Goal: Information Seeking & Learning: Learn about a topic

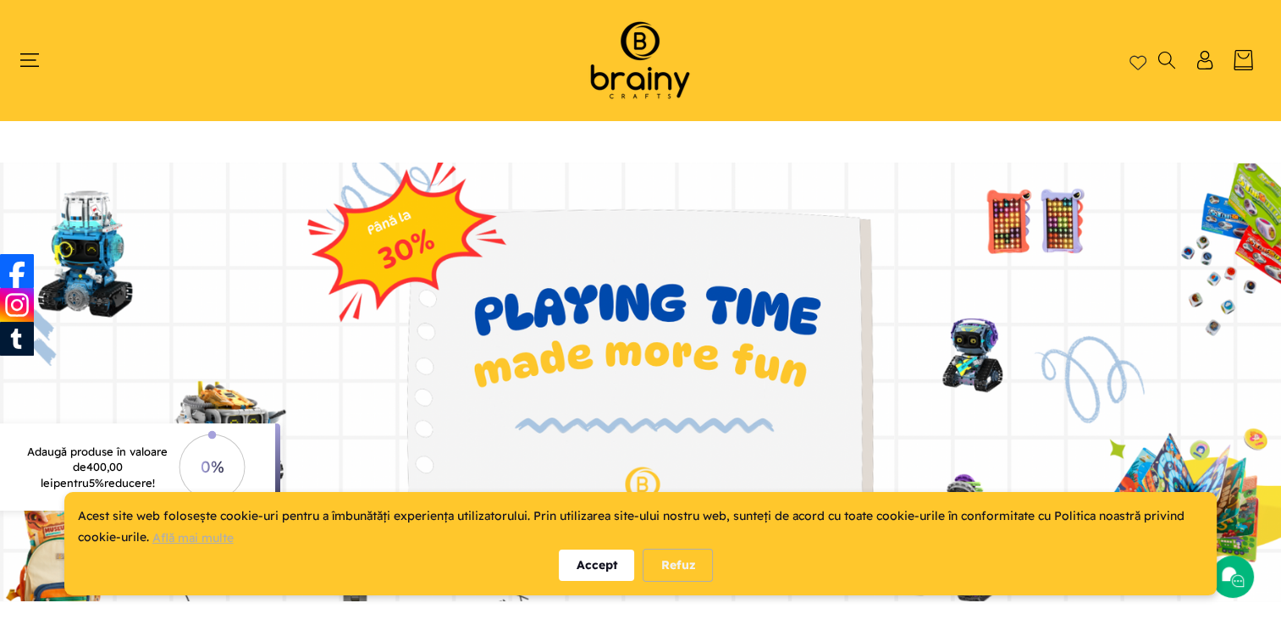
click at [599, 574] on div "Accept" at bounding box center [596, 565] width 75 height 31
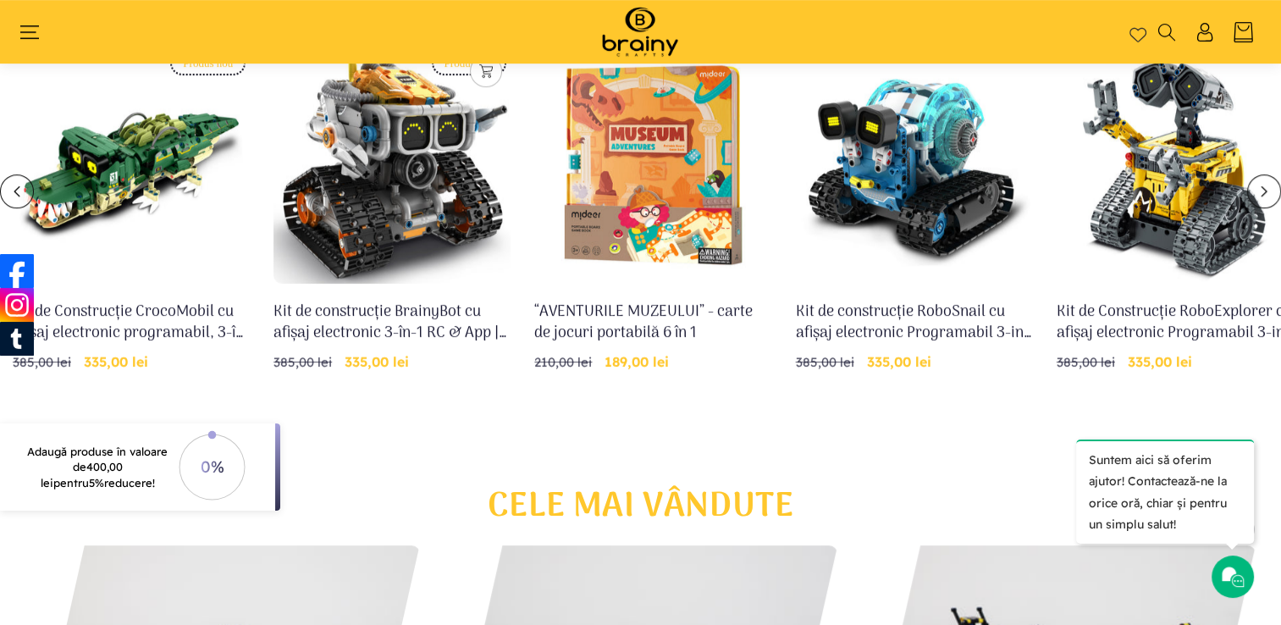
scroll to position [620, 0]
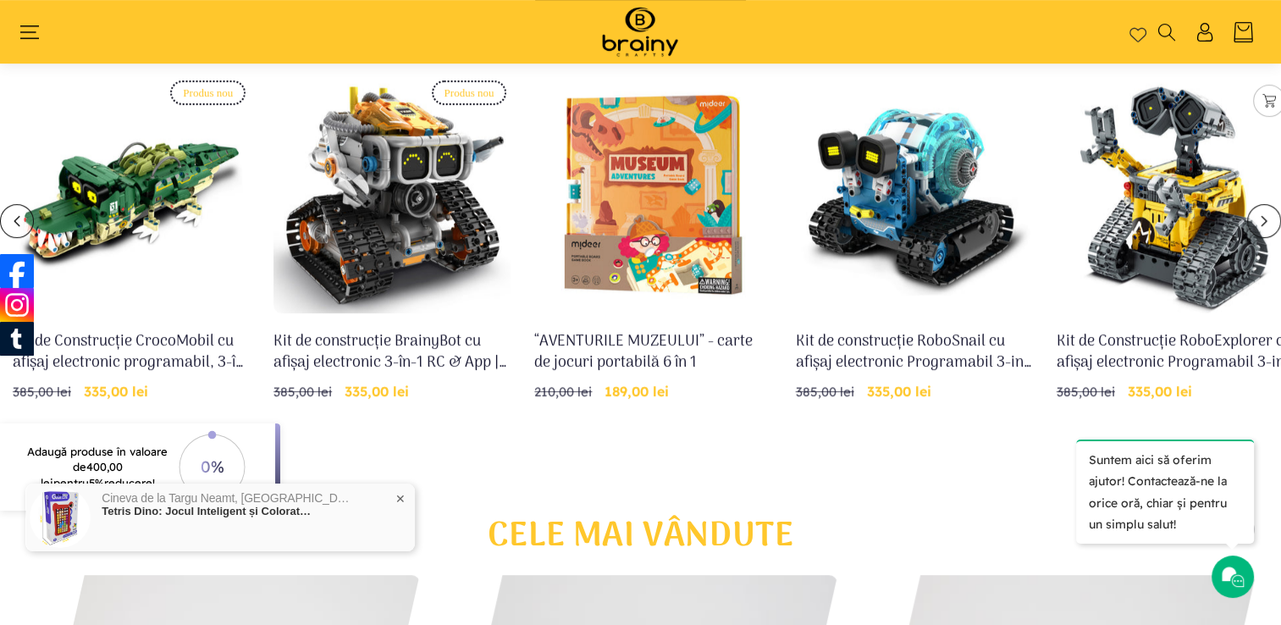
click at [1171, 331] on link "Kit de Construcție RoboExplorer cu afișaj electronic Programabil 3-in-1 RC & Ap…" at bounding box center [1175, 352] width 237 height 42
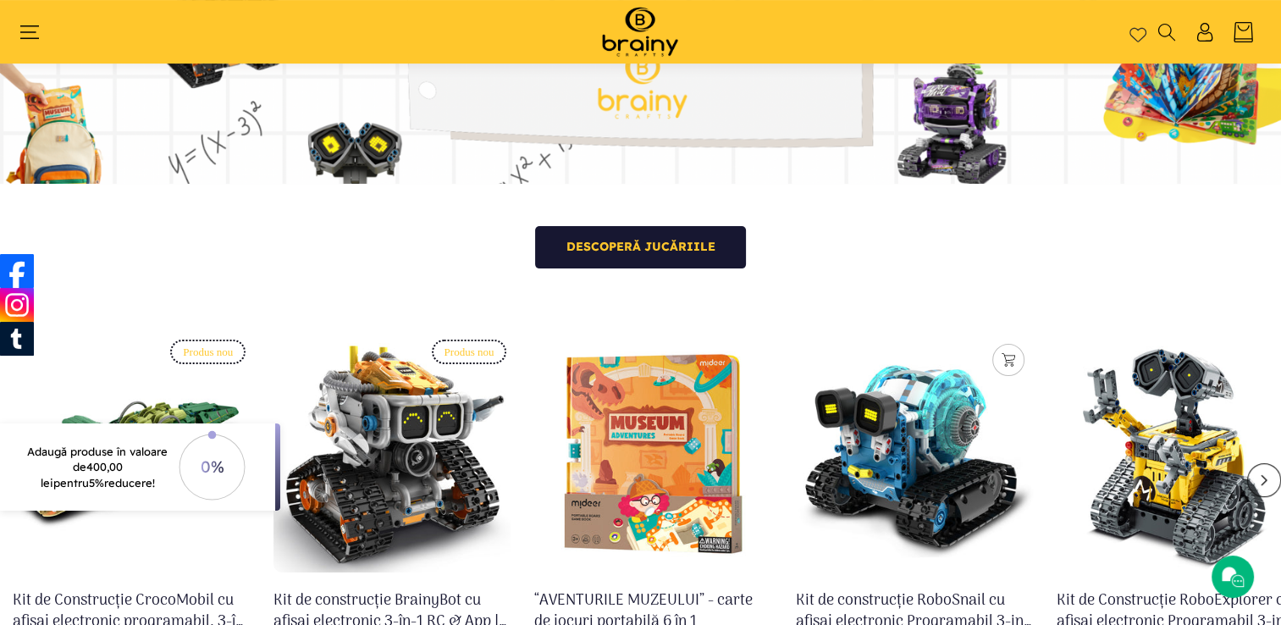
scroll to position [366, 0]
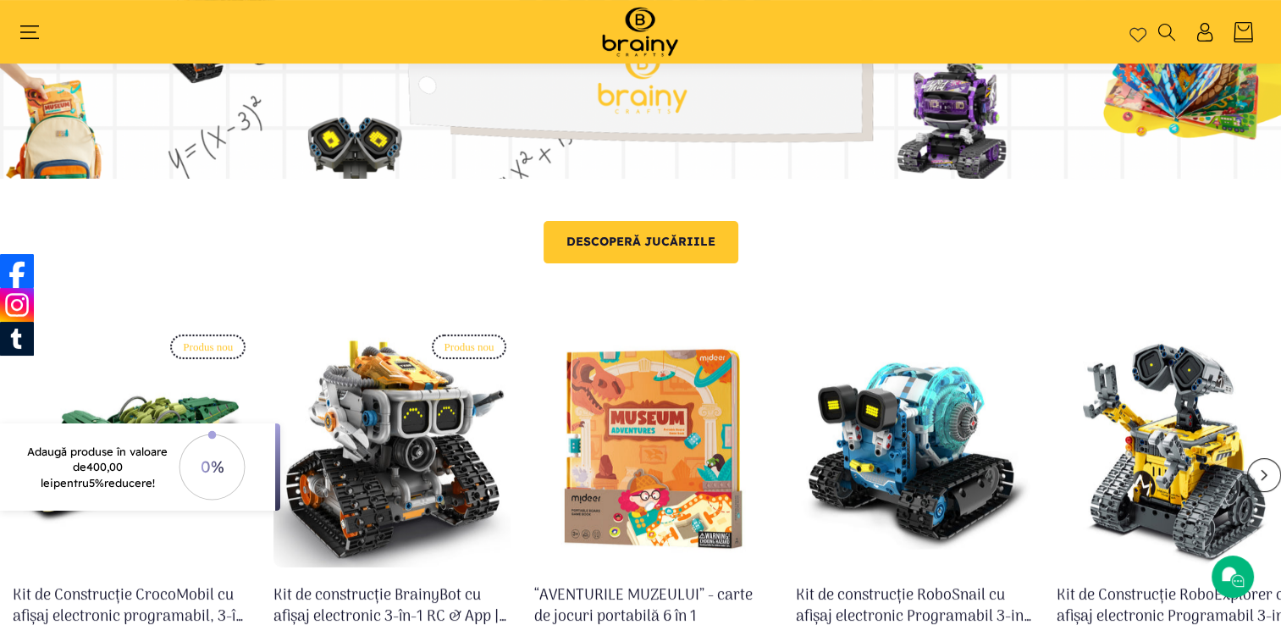
click at [660, 247] on link "Descoperă jucăriile" at bounding box center [641, 242] width 195 height 42
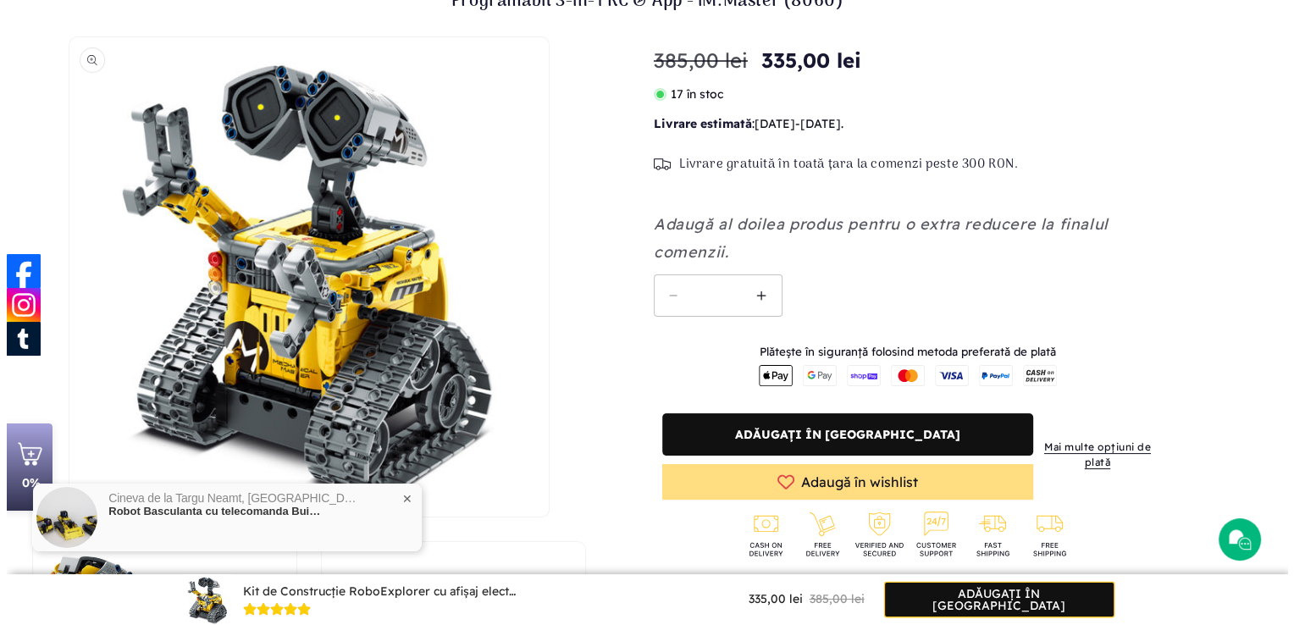
scroll to position [196, 0]
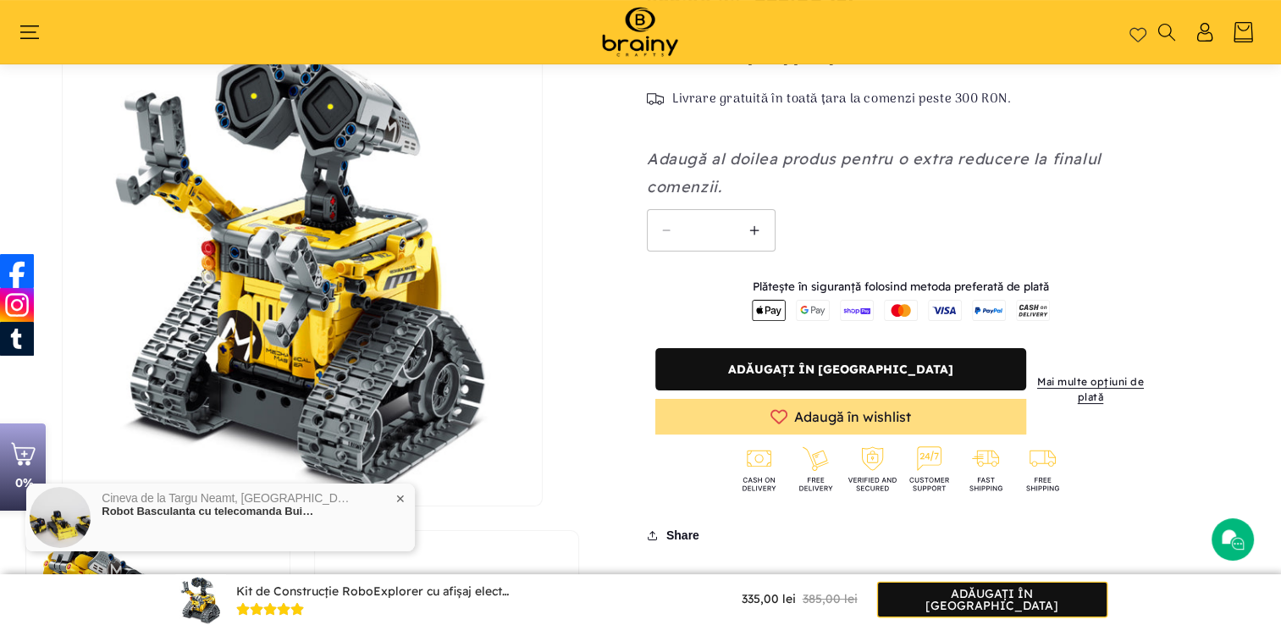
click at [63, 506] on button "Deschide conținutul media 1 într-o fereastră modală" at bounding box center [63, 506] width 0 height 0
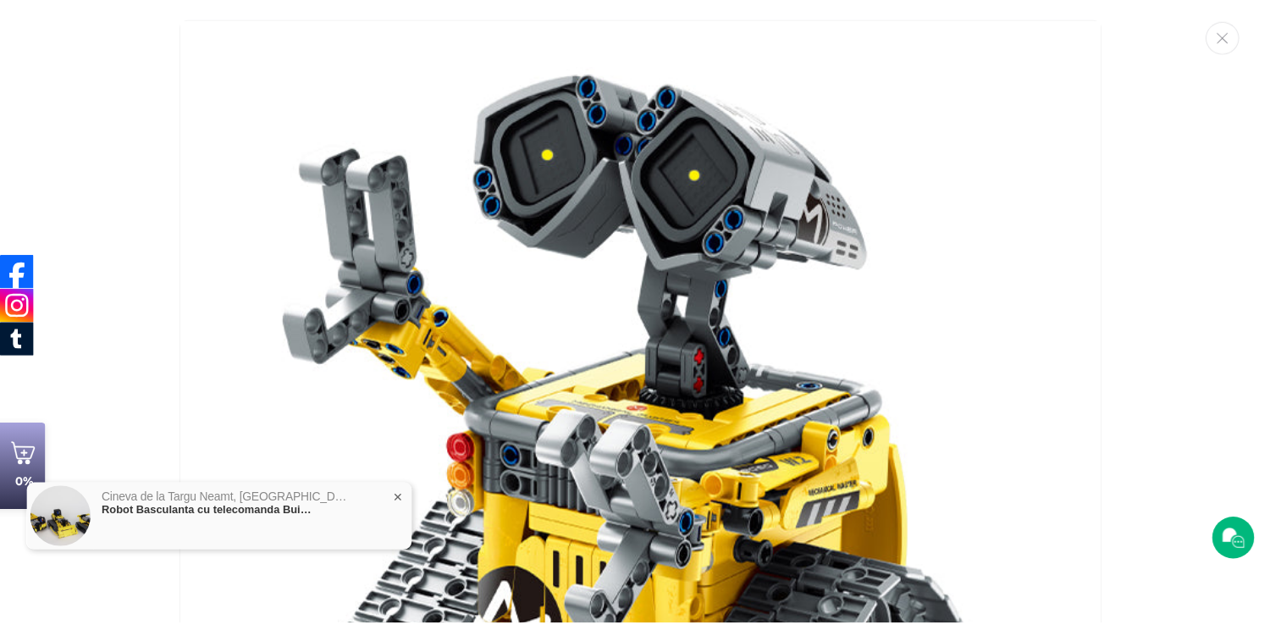
scroll to position [17, 0]
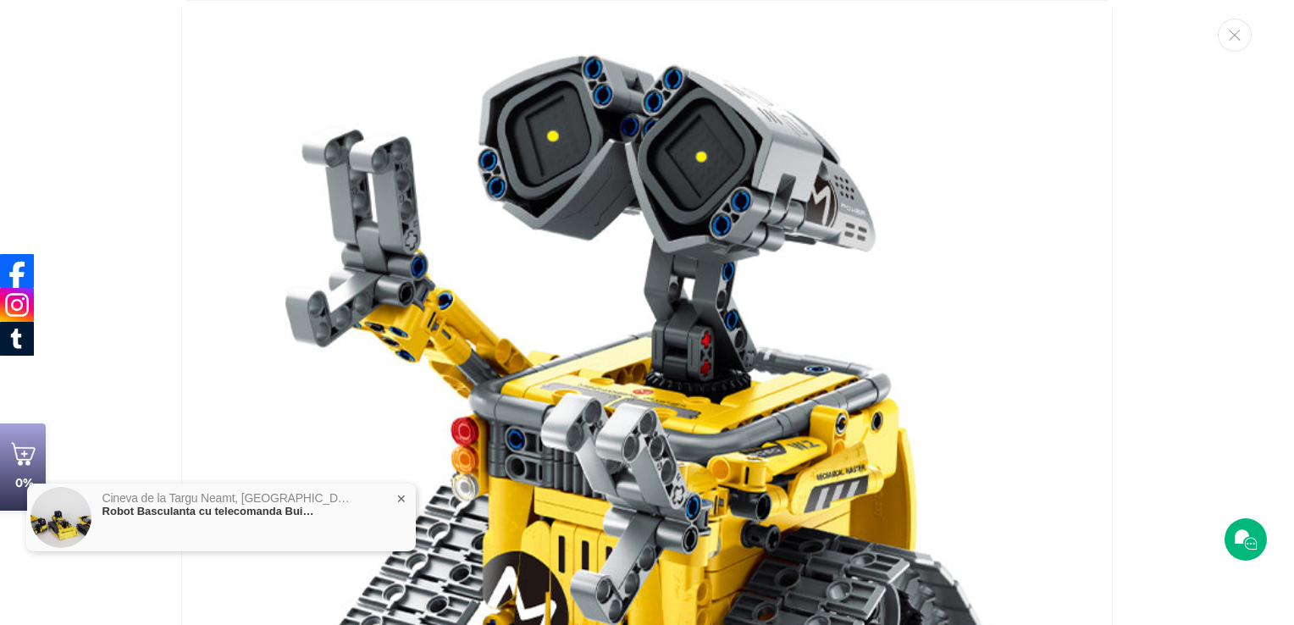
click at [613, 360] on img "Galerie media" at bounding box center [646, 465] width 931 height 931
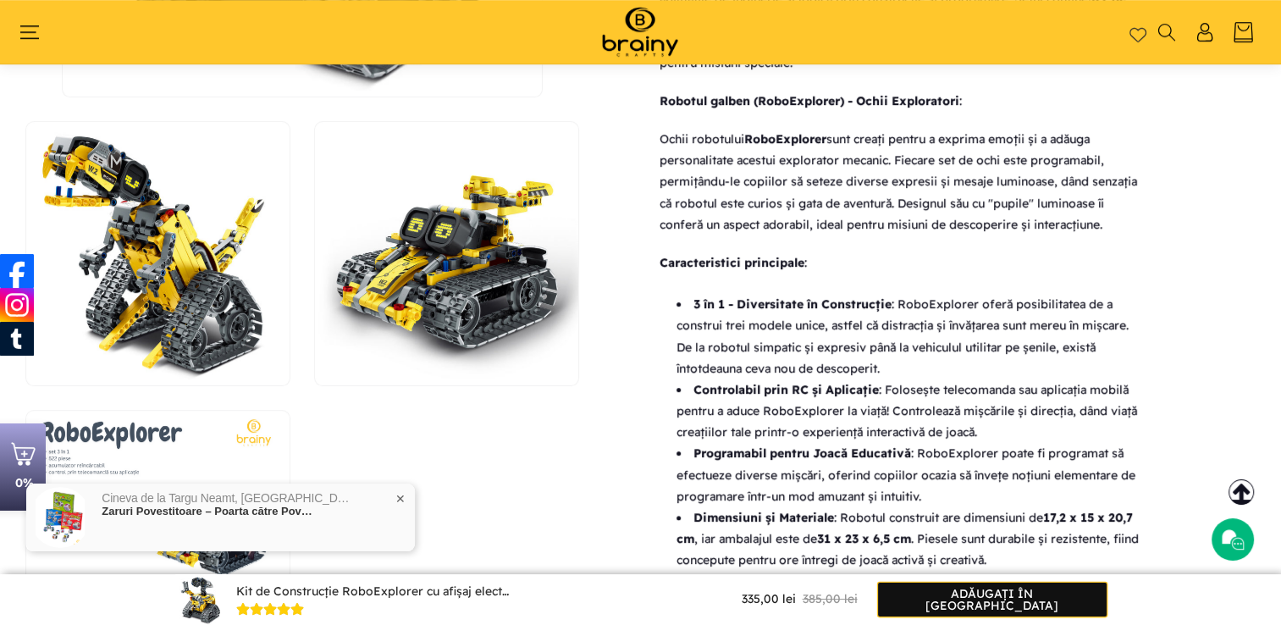
scroll to position [1128, 0]
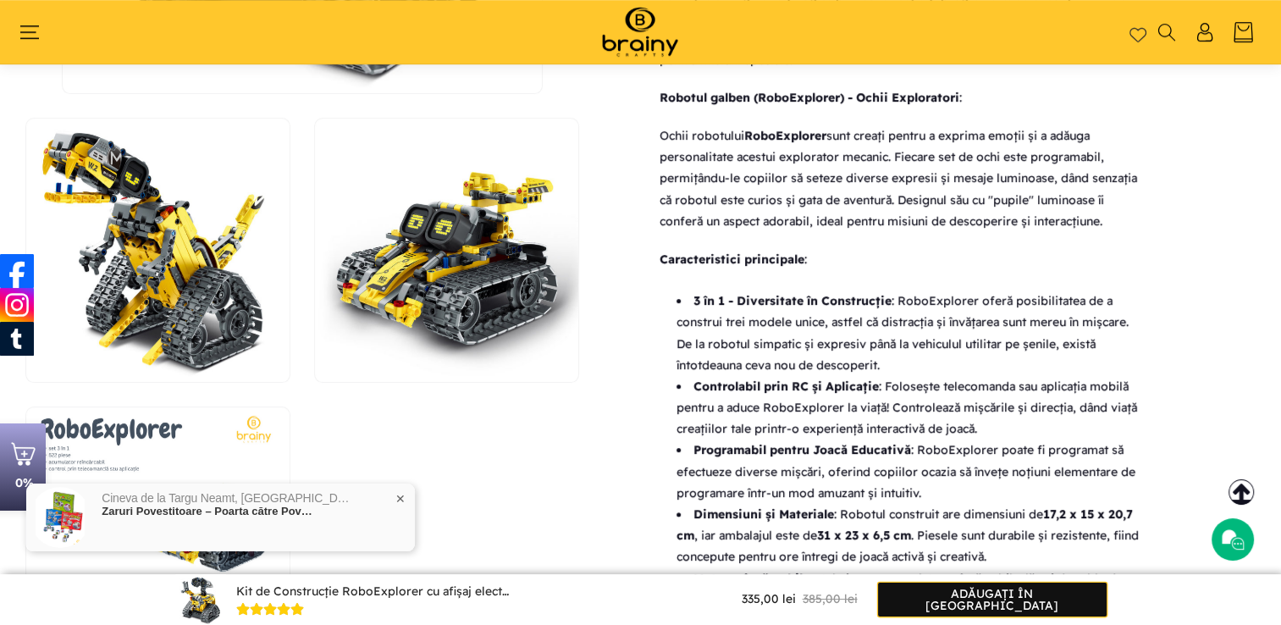
click at [400, 496] on span "✕" at bounding box center [400, 499] width 10 height 12
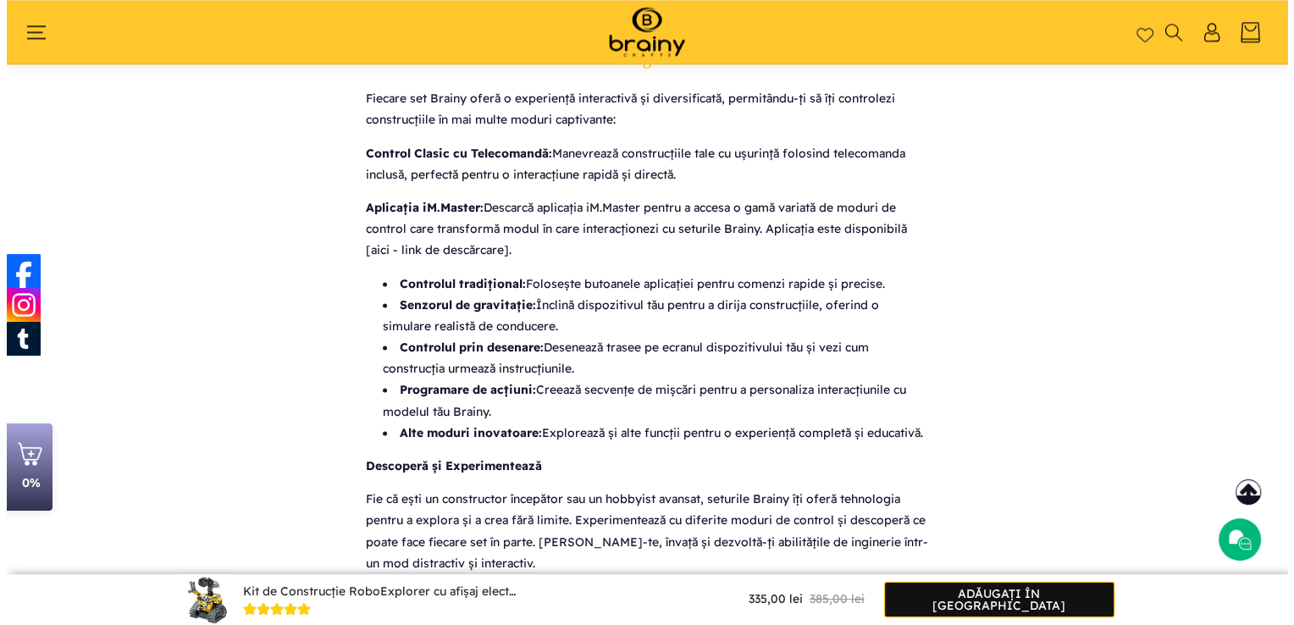
scroll to position [1805, 0]
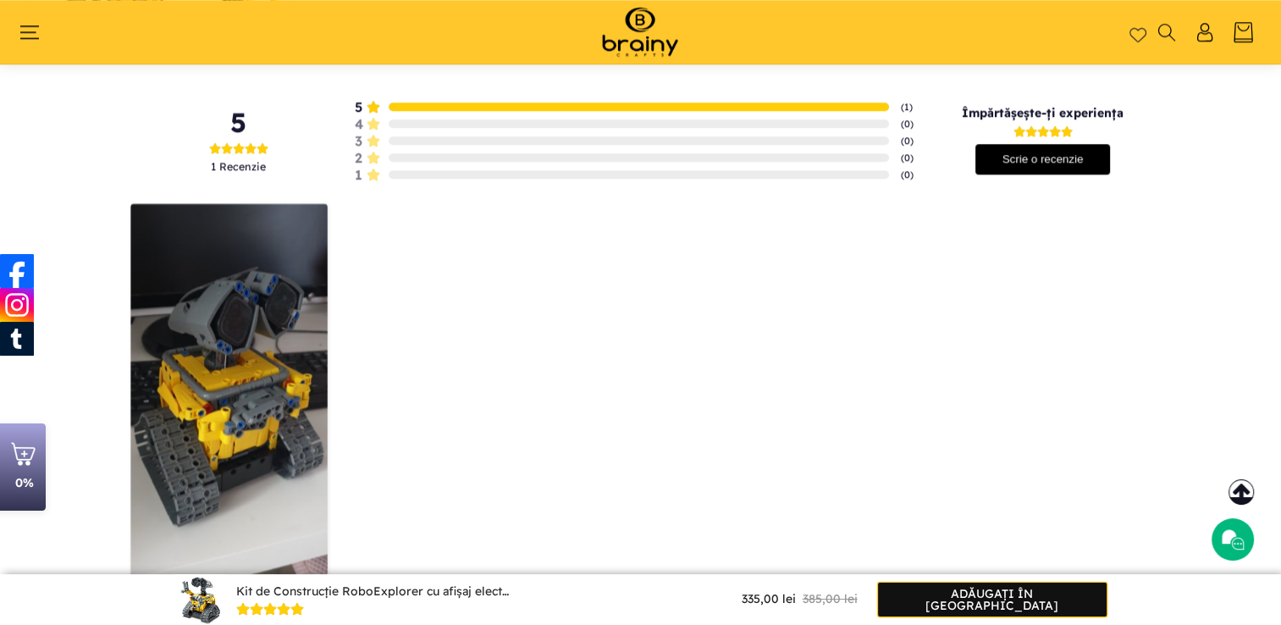
click at [262, 386] on img at bounding box center [228, 406] width 197 height 406
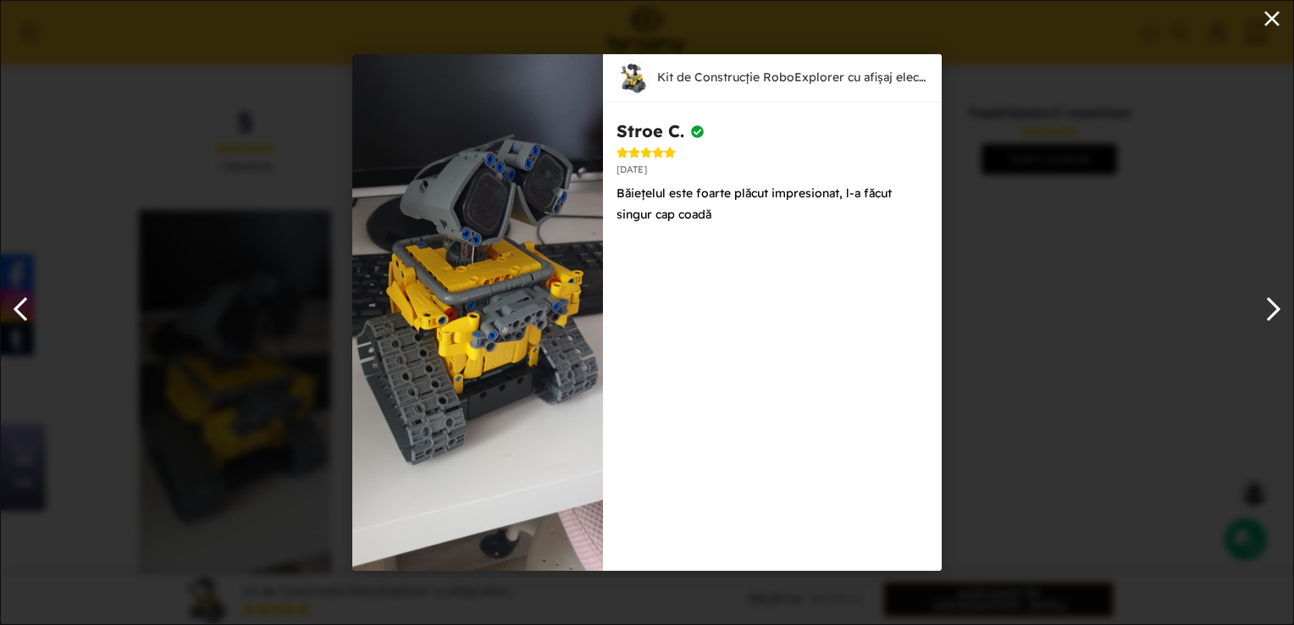
click at [464, 334] on img at bounding box center [477, 312] width 251 height 517
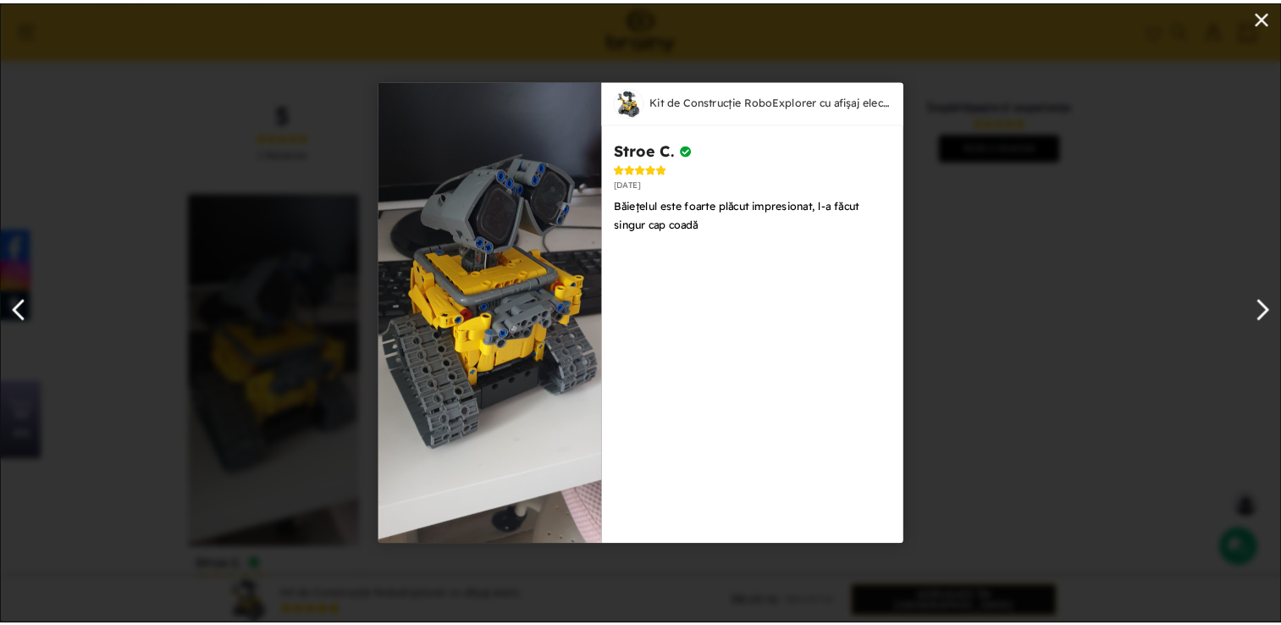
scroll to position [17, 0]
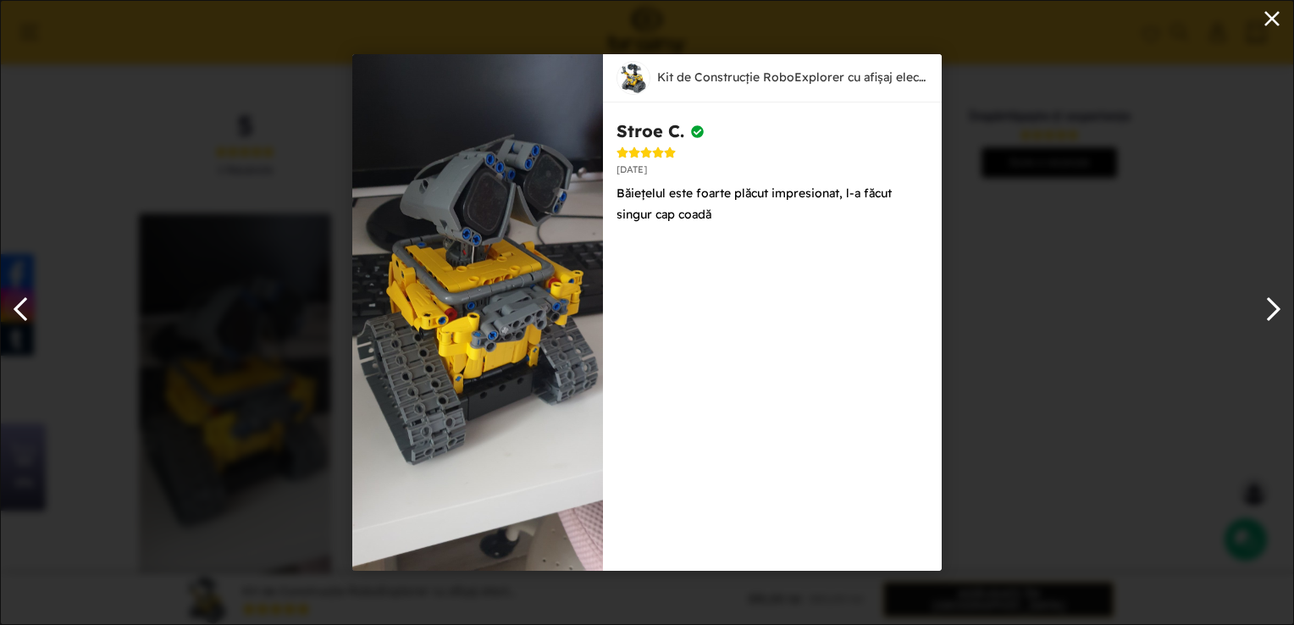
click at [1271, 15] on icon at bounding box center [1272, 19] width 24 height 24
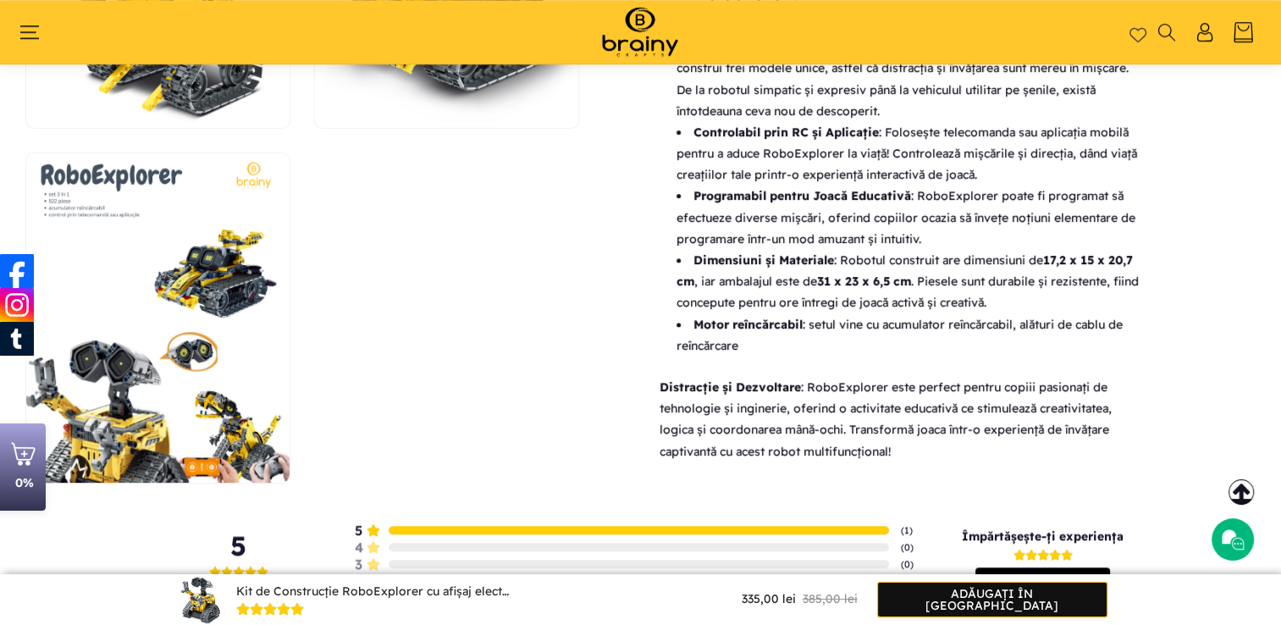
scroll to position [1379, 0]
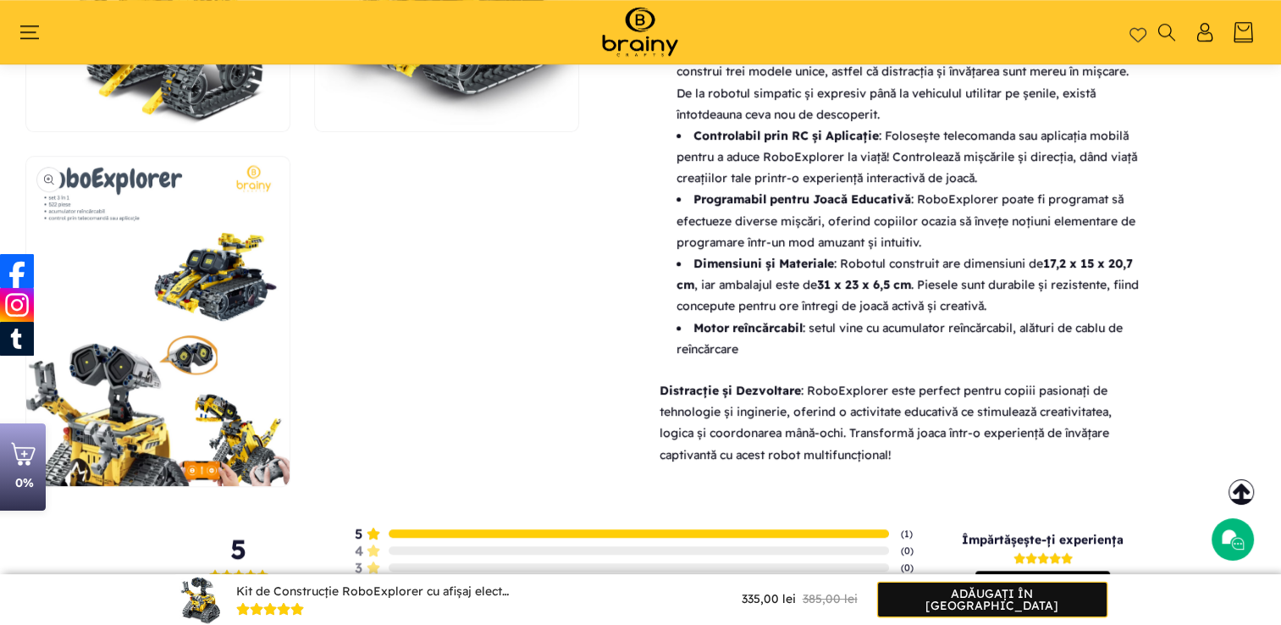
click at [26, 486] on button "Deschide conținutul media 4 într-o fereastră modală" at bounding box center [26, 486] width 0 height 0
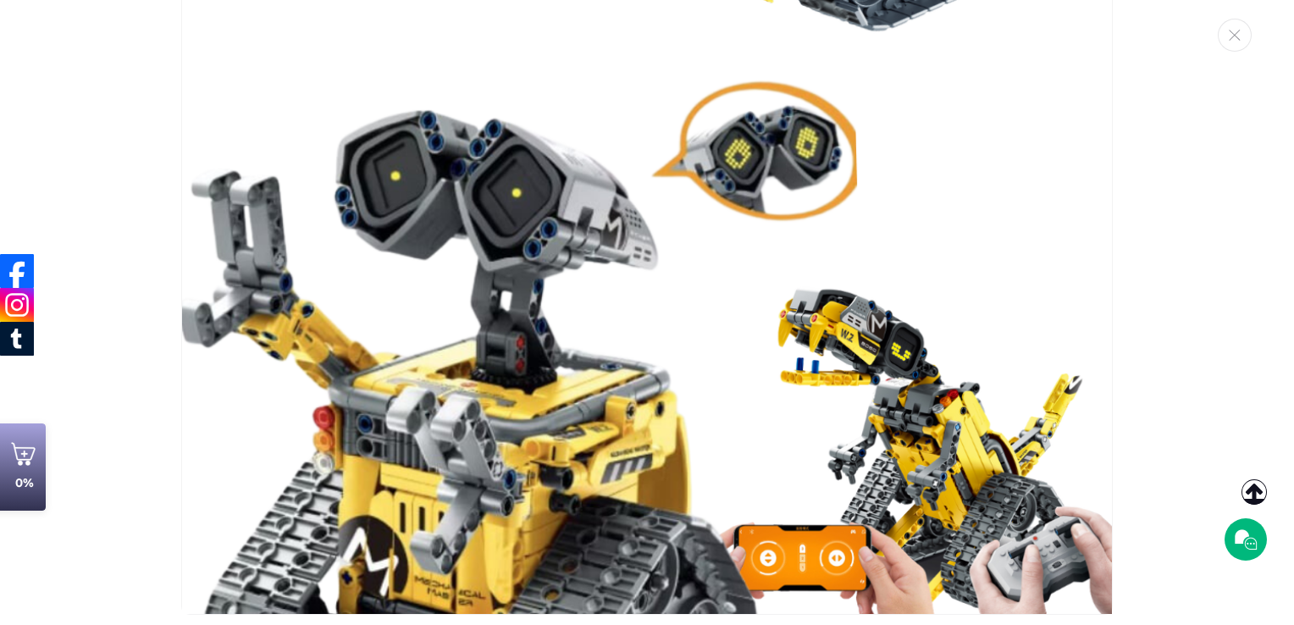
scroll to position [0, 0]
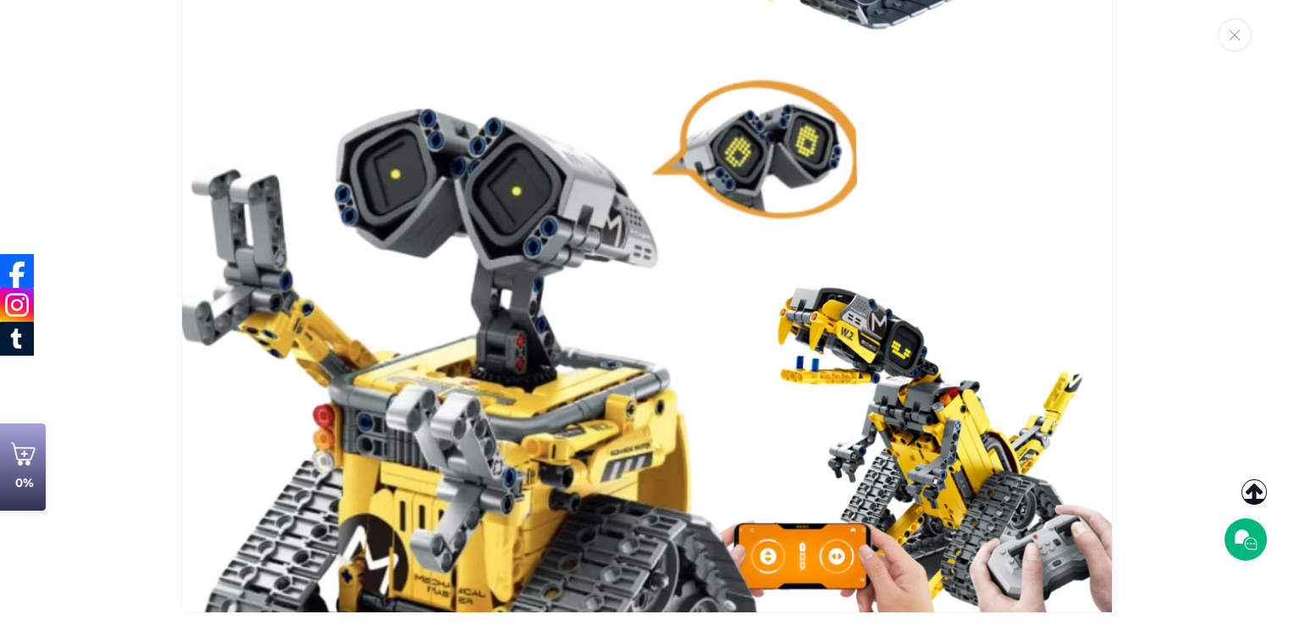
click at [894, 425] on img "Galerie media" at bounding box center [646, 31] width 931 height 1164
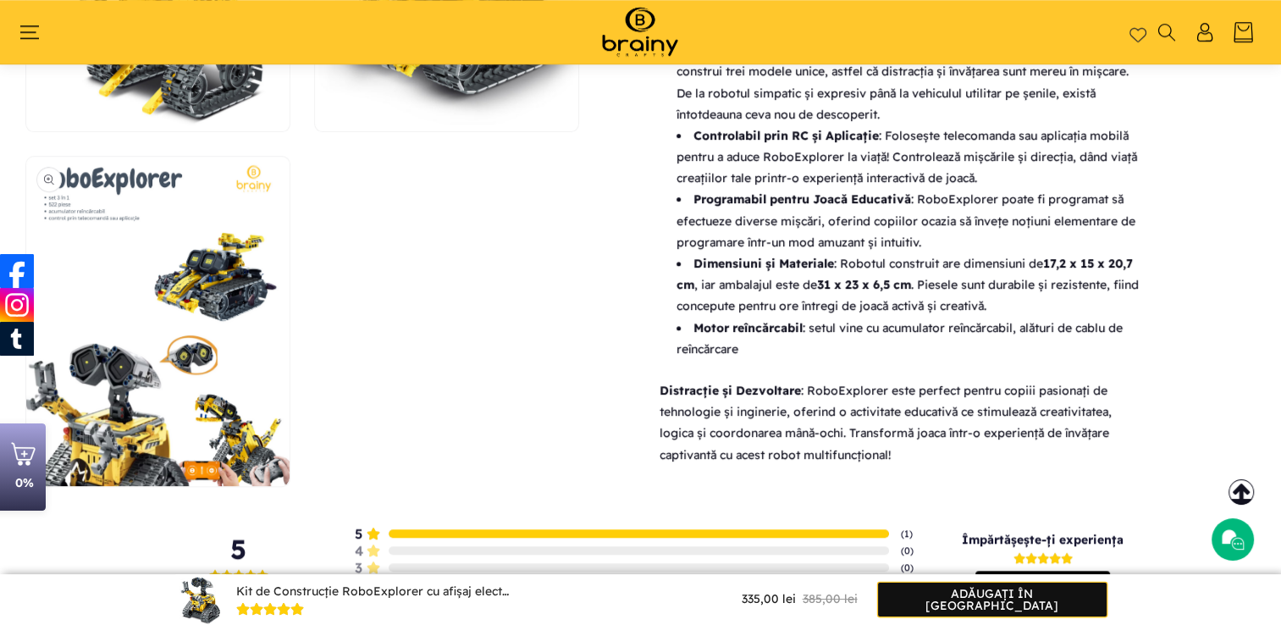
click at [26, 486] on button "Deschide conținutul media 4 într-o fereastră modală" at bounding box center [26, 486] width 0 height 0
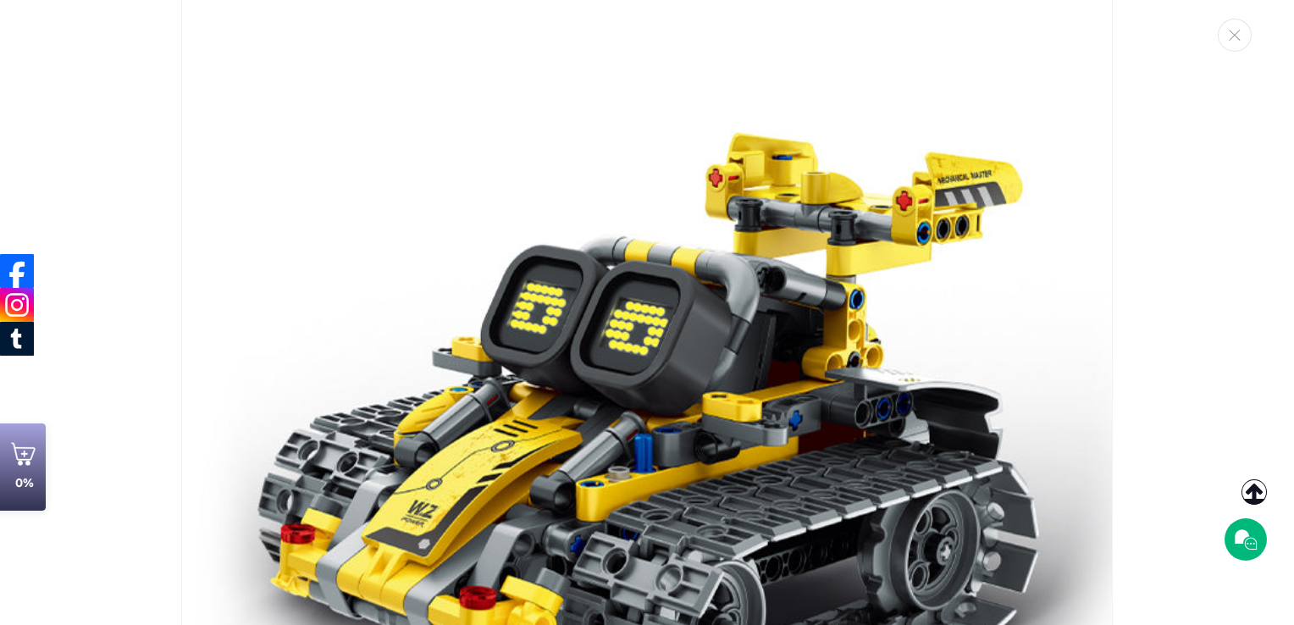
click at [787, 441] on img "Galerie media" at bounding box center [646, 409] width 931 height 931
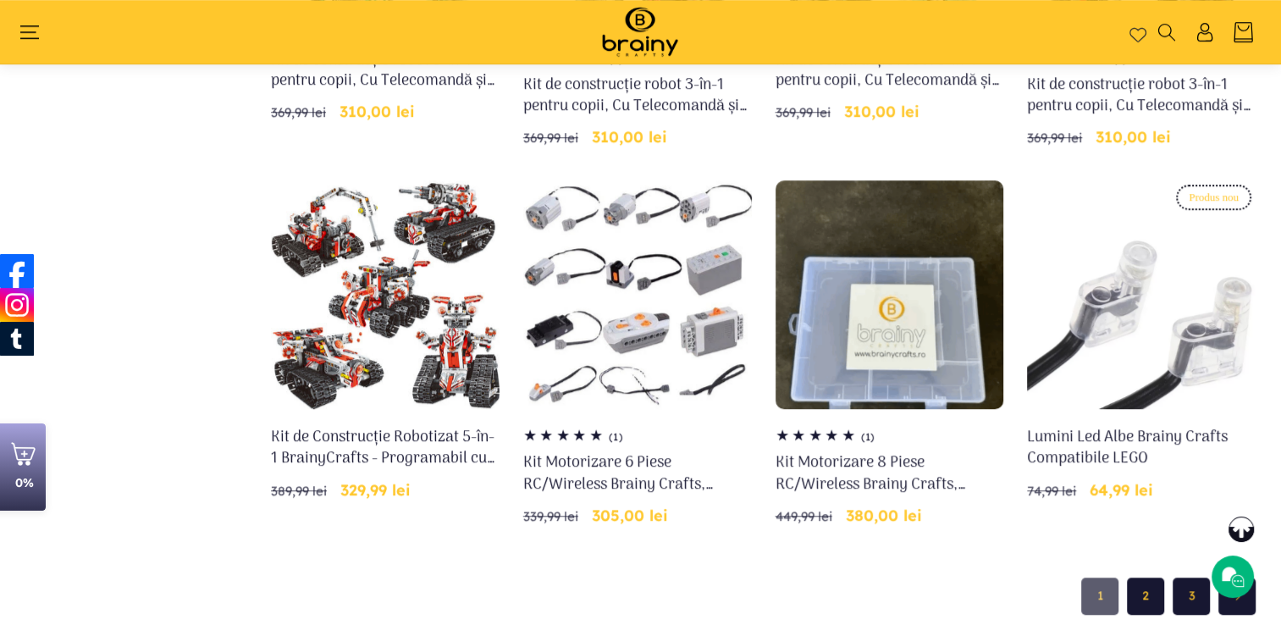
scroll to position [1297, 0]
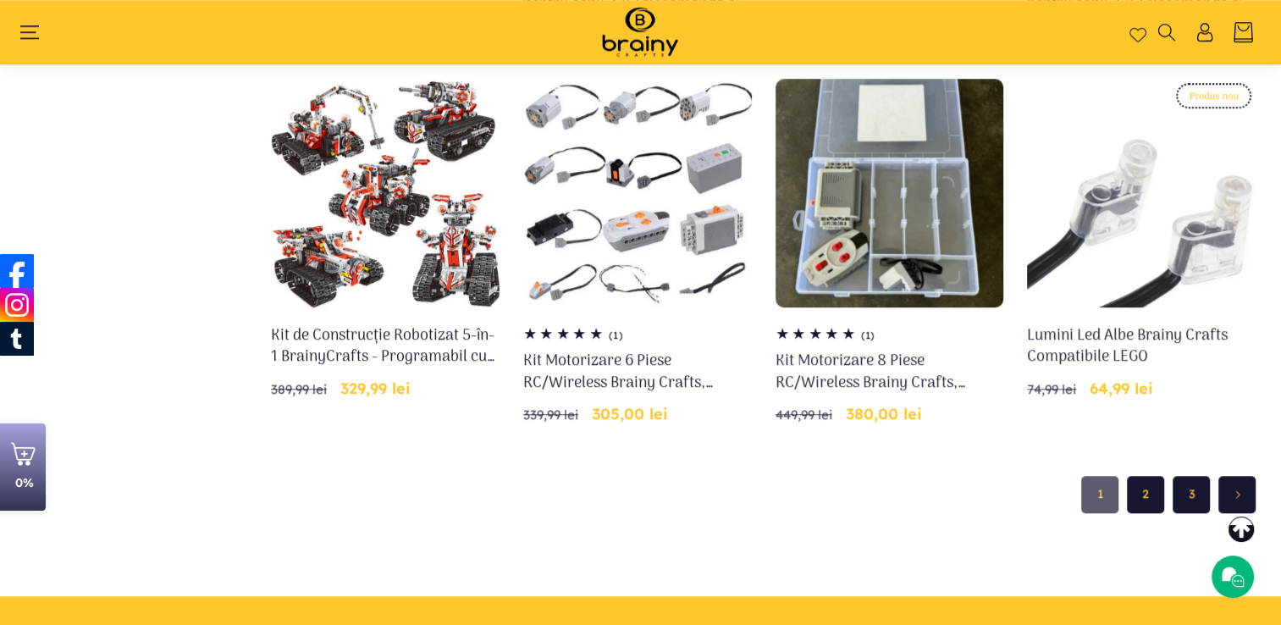
click at [1153, 500] on link "2" at bounding box center [1145, 494] width 37 height 37
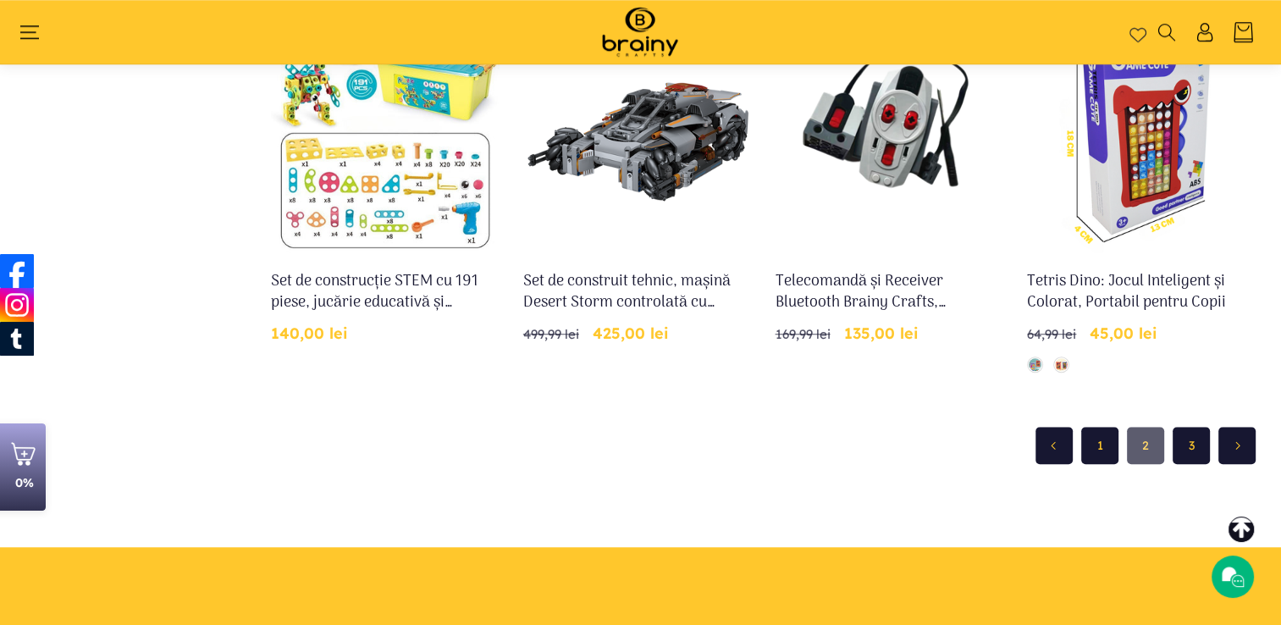
scroll to position [1467, 0]
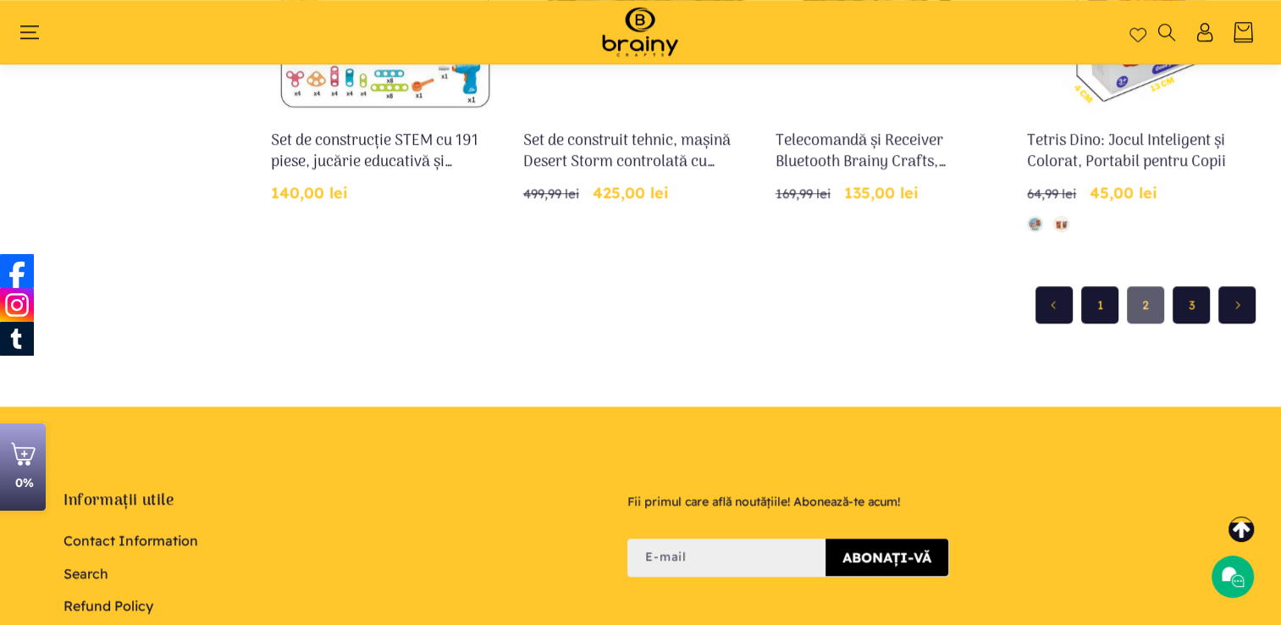
click at [1196, 312] on link "3" at bounding box center [1191, 304] width 37 height 37
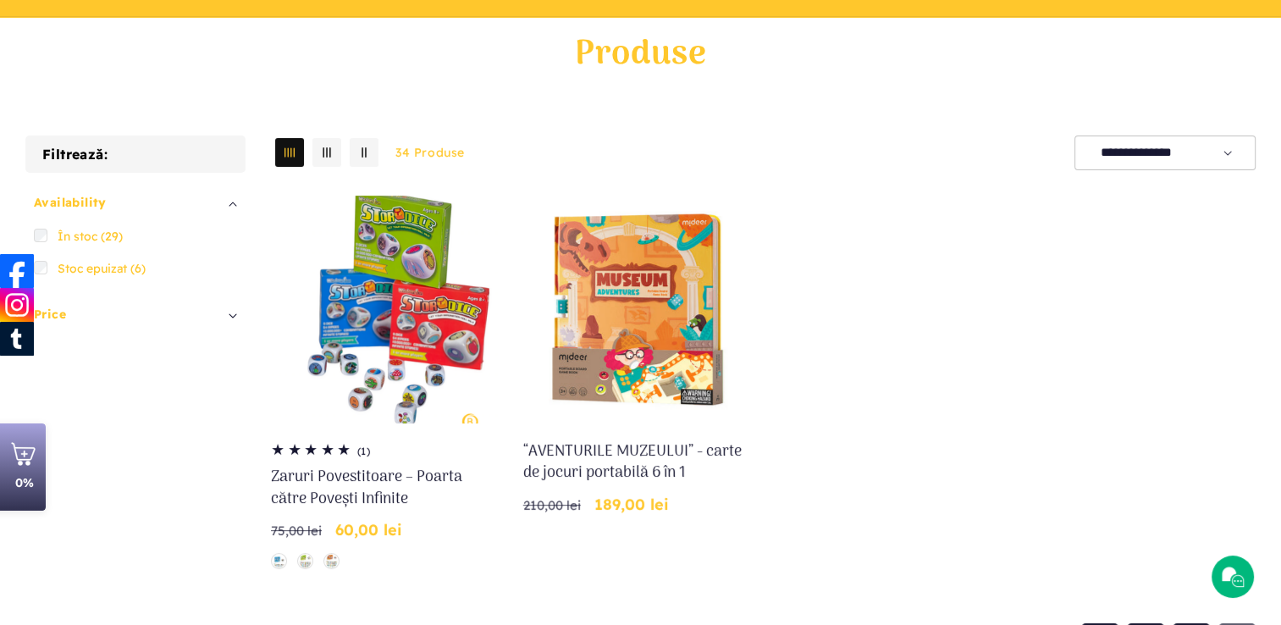
scroll to position [196, 0]
